Goal: Use online tool/utility: Utilize a website feature to perform a specific function

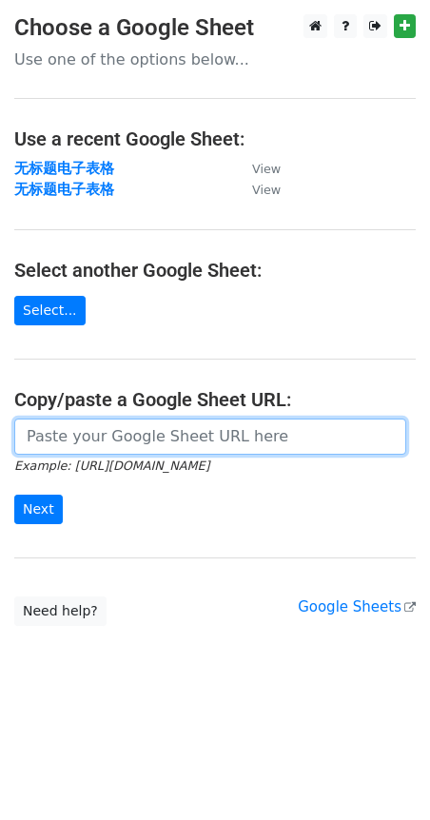
click at [91, 429] on input "url" at bounding box center [210, 437] width 392 height 36
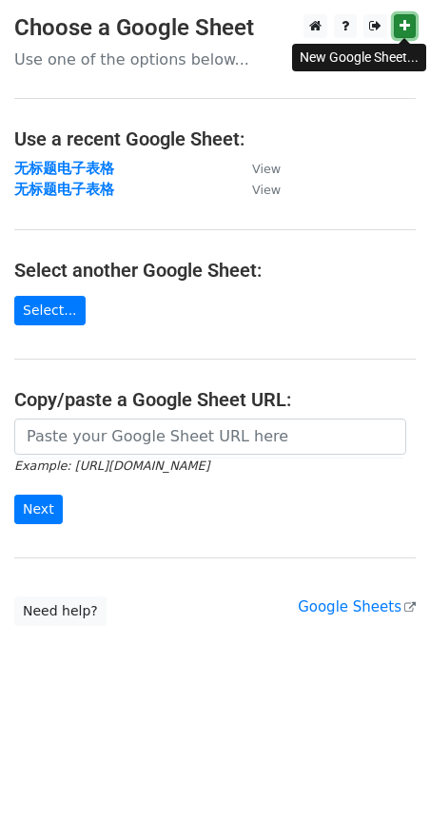
click at [401, 32] on link at bounding box center [405, 26] width 22 height 24
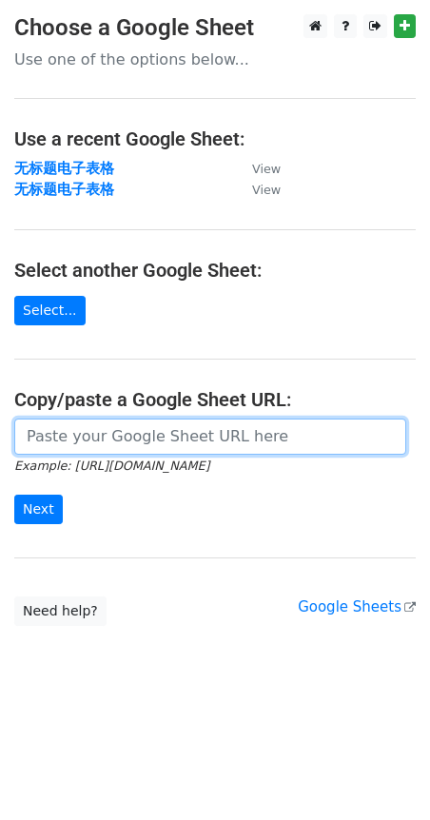
click at [175, 430] on input "url" at bounding box center [210, 437] width 392 height 36
paste input "https://docs.google.com/spreadsheets/d/1aysVjozBs_idsZ58S9RKqluWJckg0a89IYraehV…"
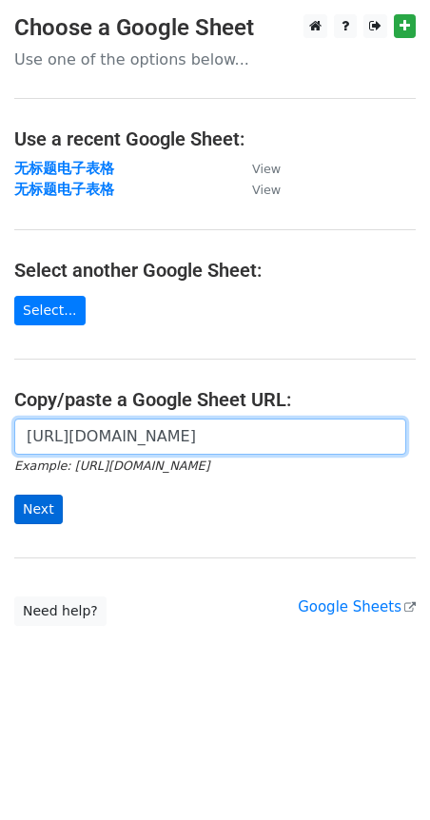
type input "https://docs.google.com/spreadsheets/d/1aysVjozBs_idsZ58S9RKqluWJckg0a89IYraehV…"
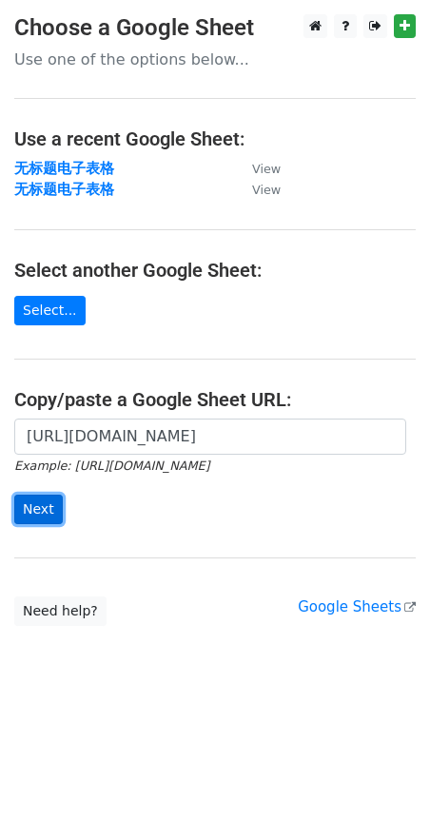
click at [30, 511] on input "Next" at bounding box center [38, 509] width 49 height 29
